Goal: Communication & Community: Answer question/provide support

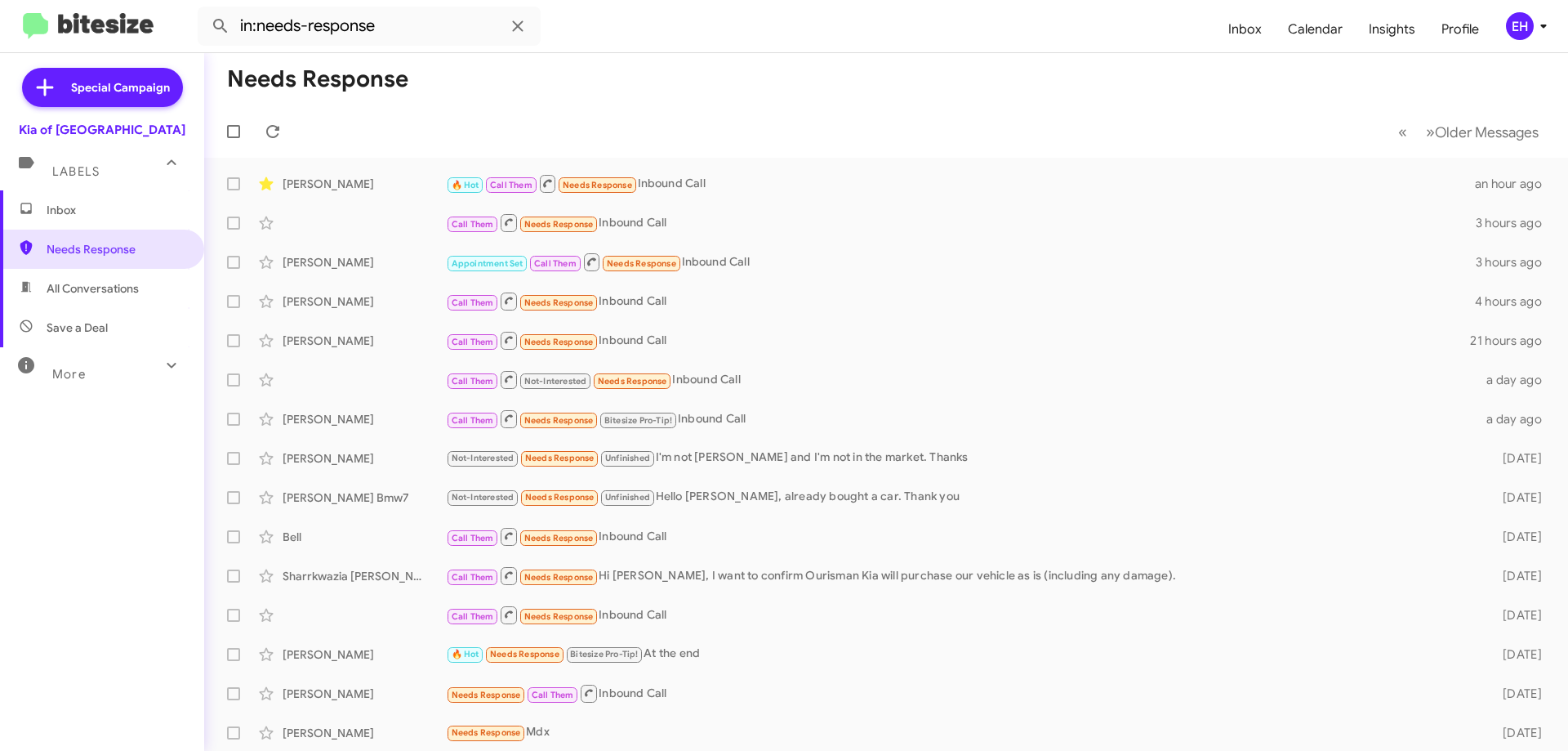
click at [56, 211] on span "Inbox" at bounding box center [116, 210] width 139 height 16
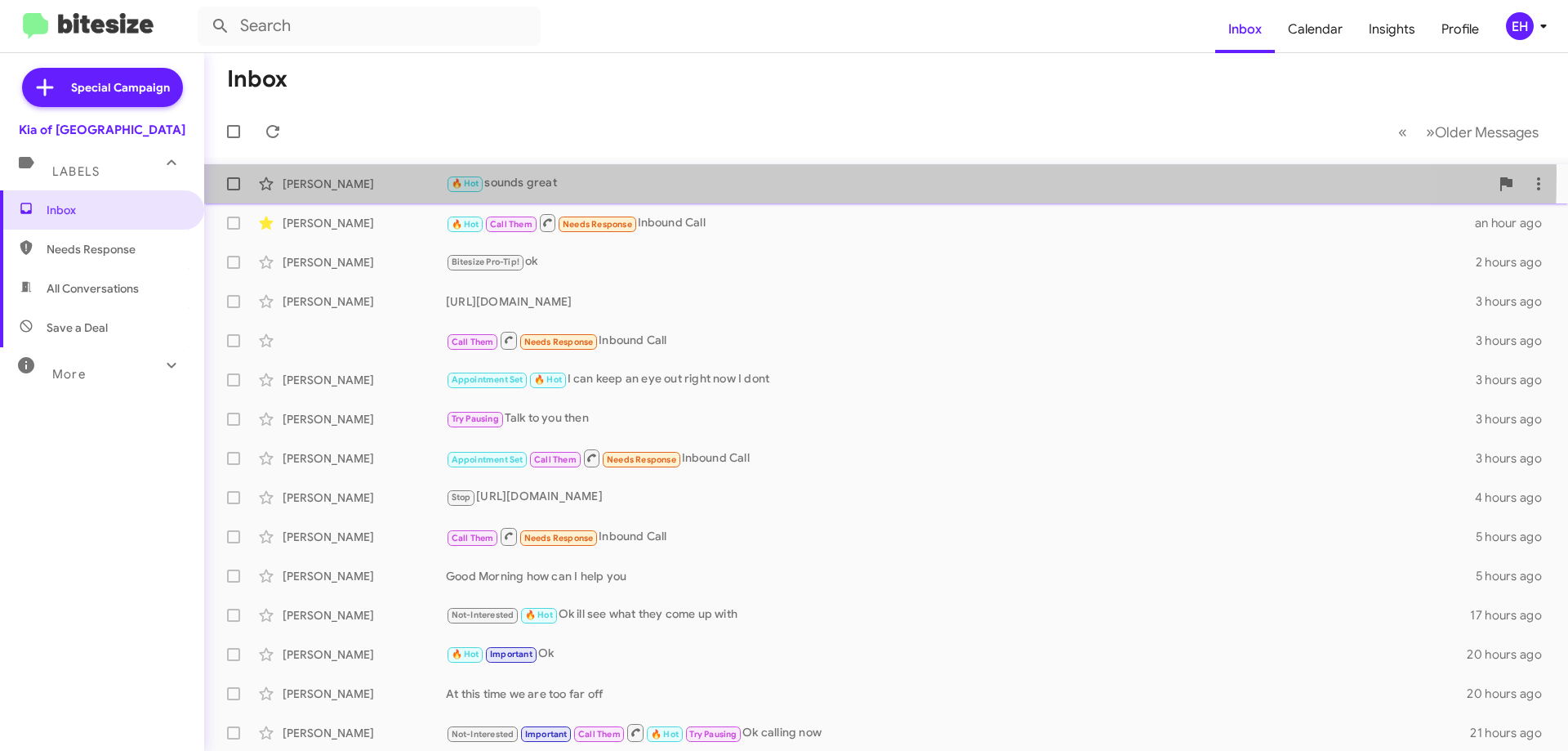
click at [560, 172] on div "[PERSON_NAME] 🔥 Hot sounds great 16 minutes ago" at bounding box center [886, 183] width 1338 height 33
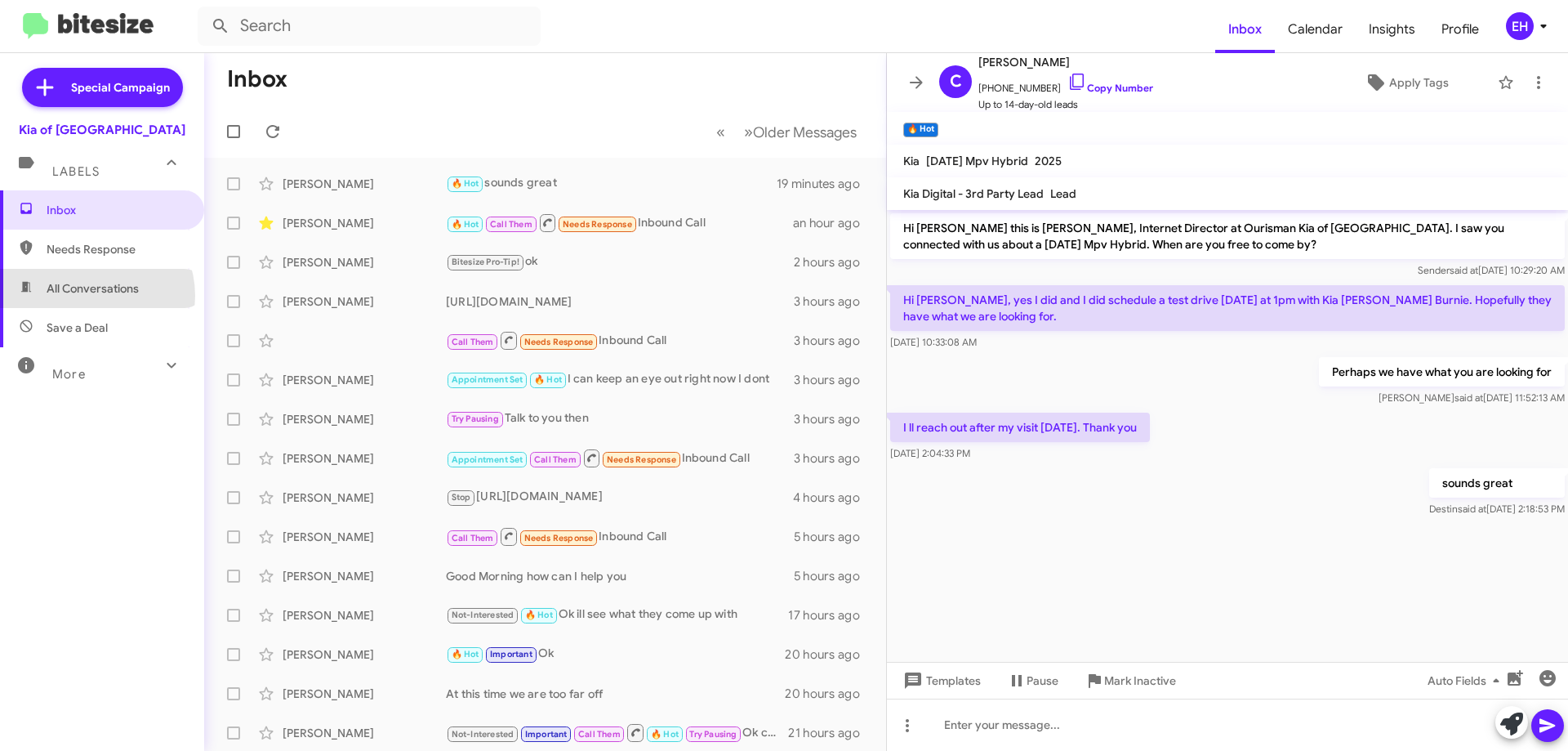
click at [90, 296] on span "All Conversations" at bounding box center [93, 288] width 92 height 16
type input "in:all-conversations"
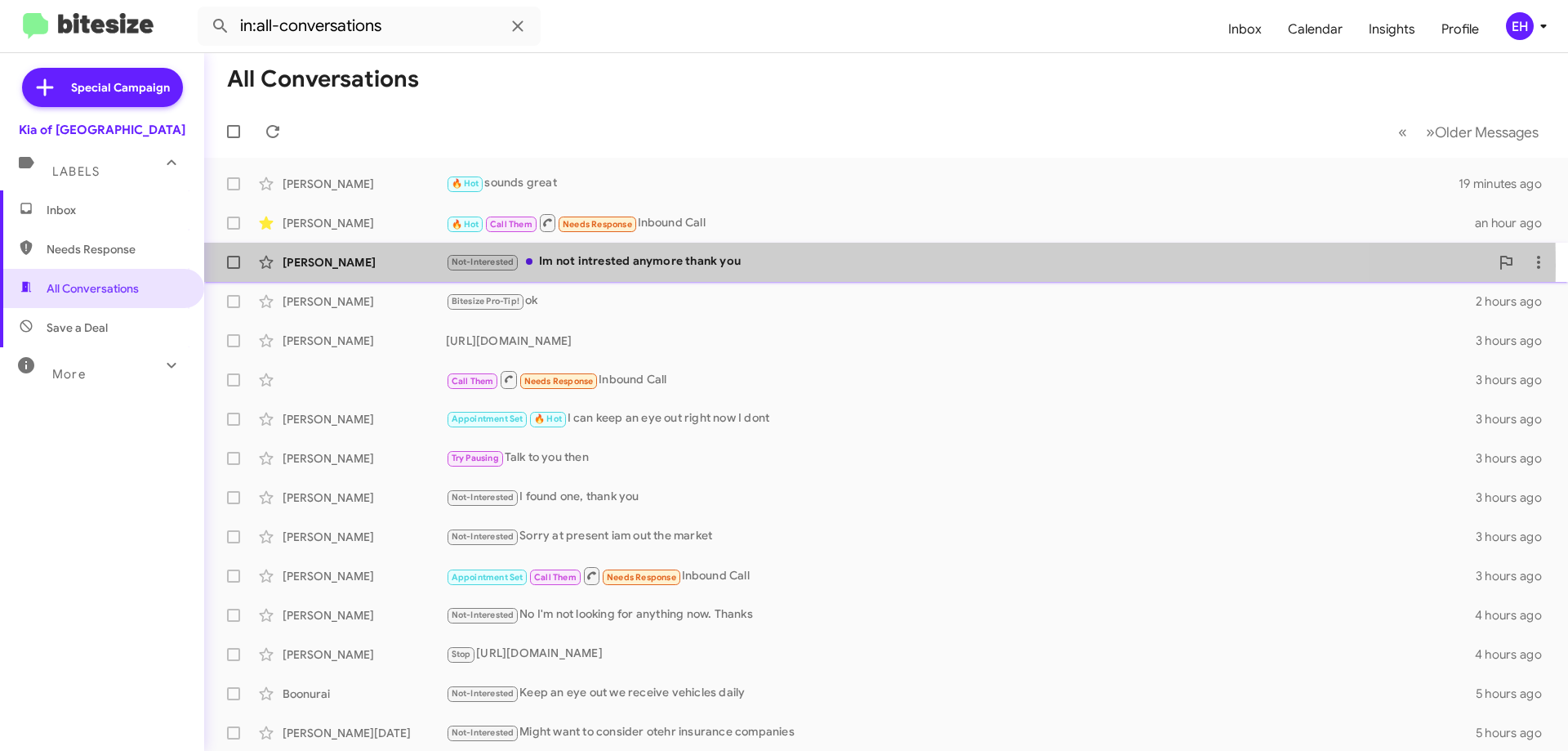
click at [632, 266] on div "Not-Interested Im not intrested anymore thank you" at bounding box center [968, 262] width 1044 height 19
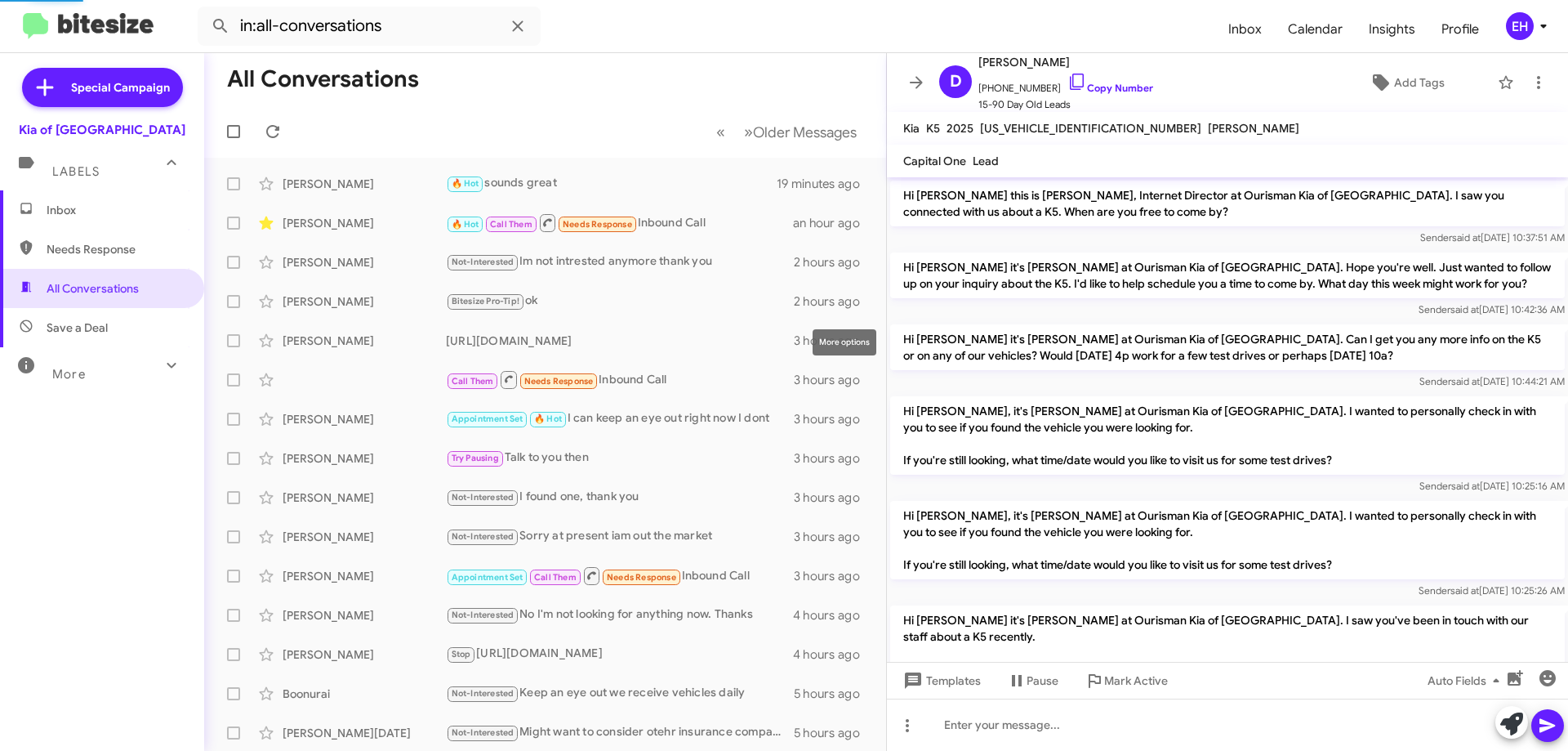
scroll to position [164, 0]
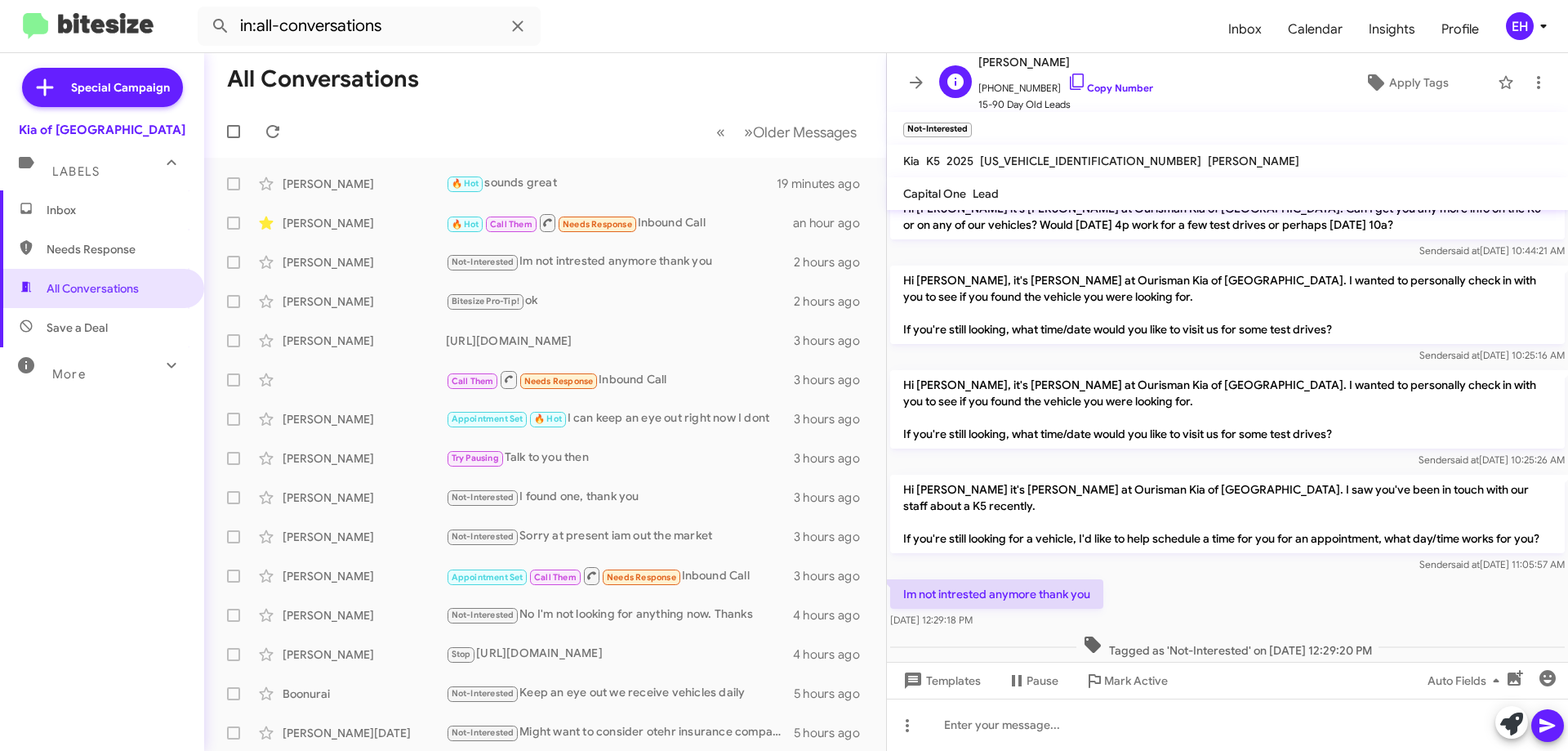
click at [1110, 97] on span "15-90 Day Old Leads" at bounding box center [1066, 104] width 175 height 16
click at [1109, 96] on span "[PHONE_NUMBER] Copy Number" at bounding box center [1066, 85] width 175 height 24
click at [1109, 86] on link "Copy Number" at bounding box center [1110, 87] width 85 height 12
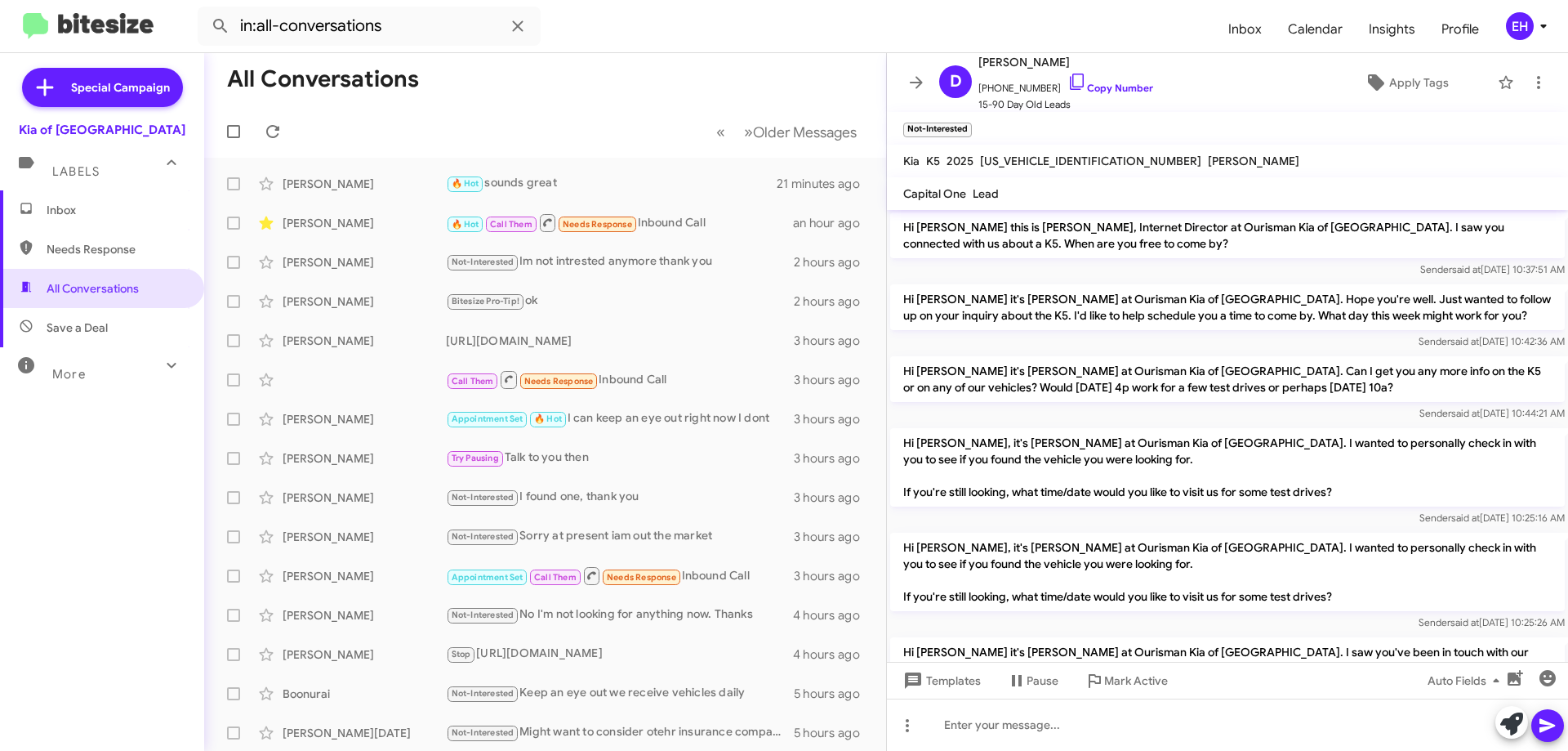
scroll to position [0, 0]
